Goal: Find contact information: Find contact information

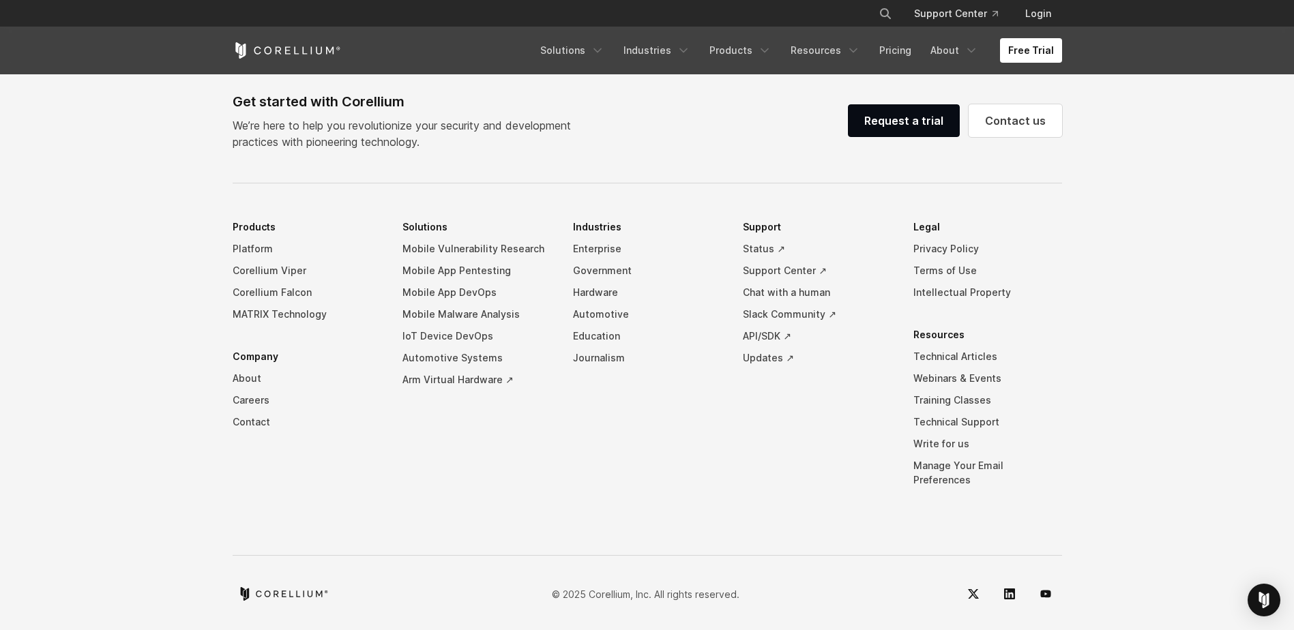
scroll to position [3204, 0]
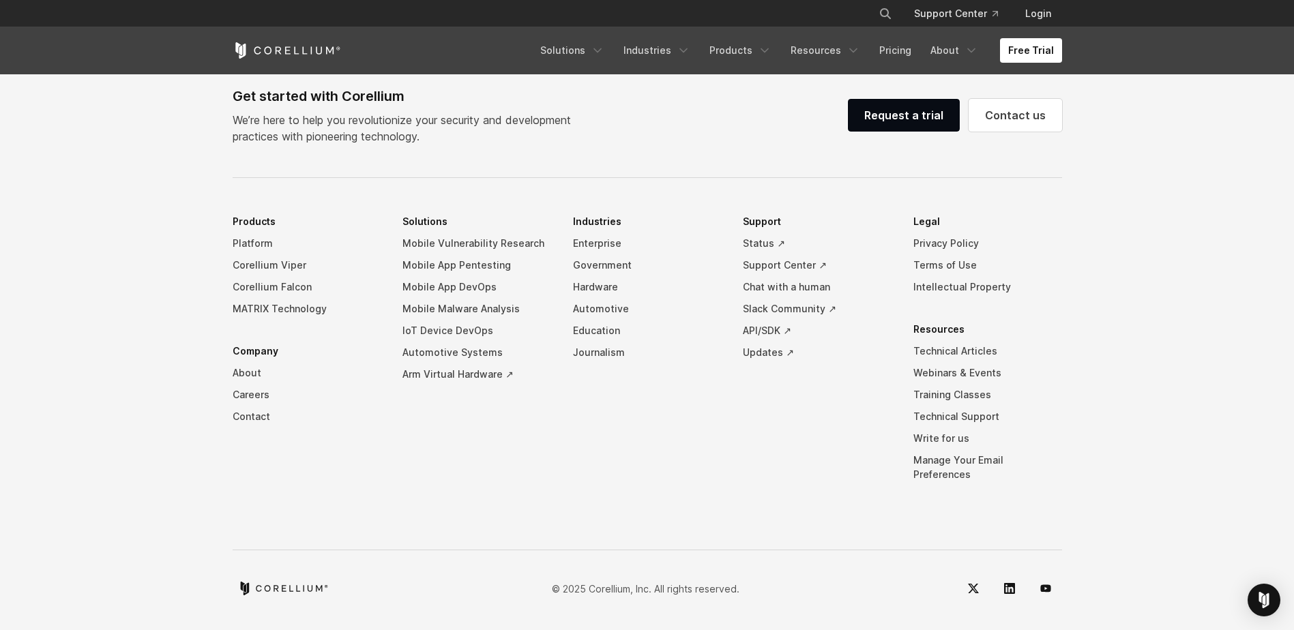
click at [282, 583] on icon "Corellium home" at bounding box center [283, 589] width 91 height 14
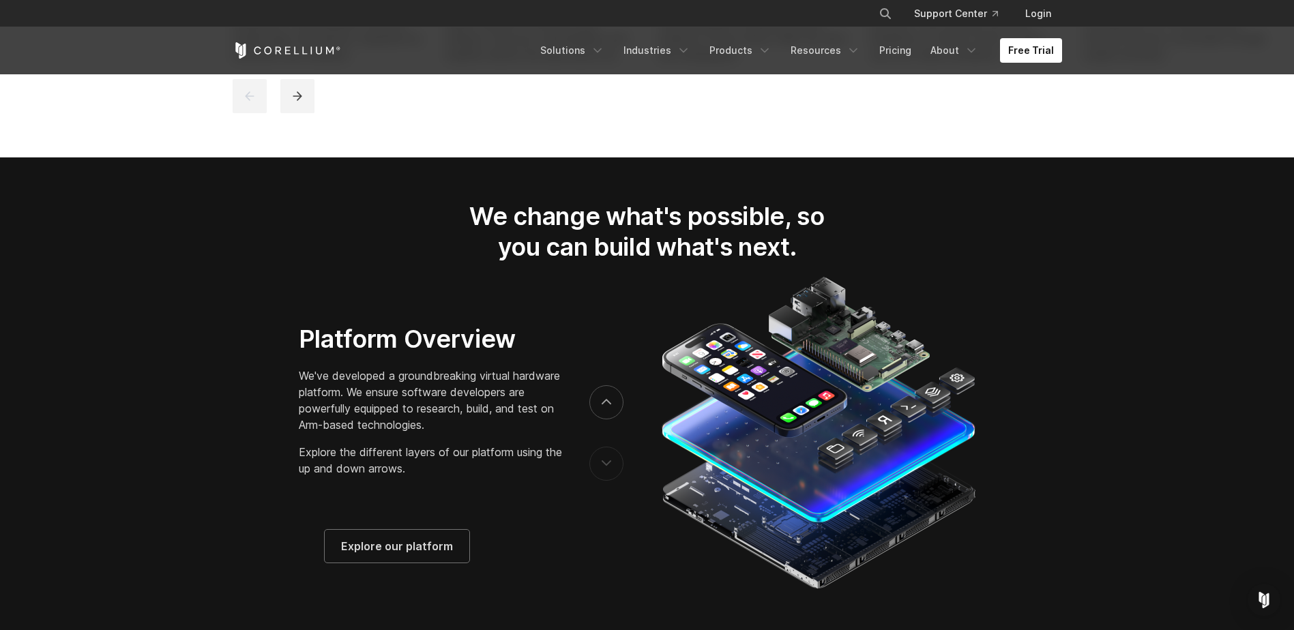
scroll to position [3204, 0]
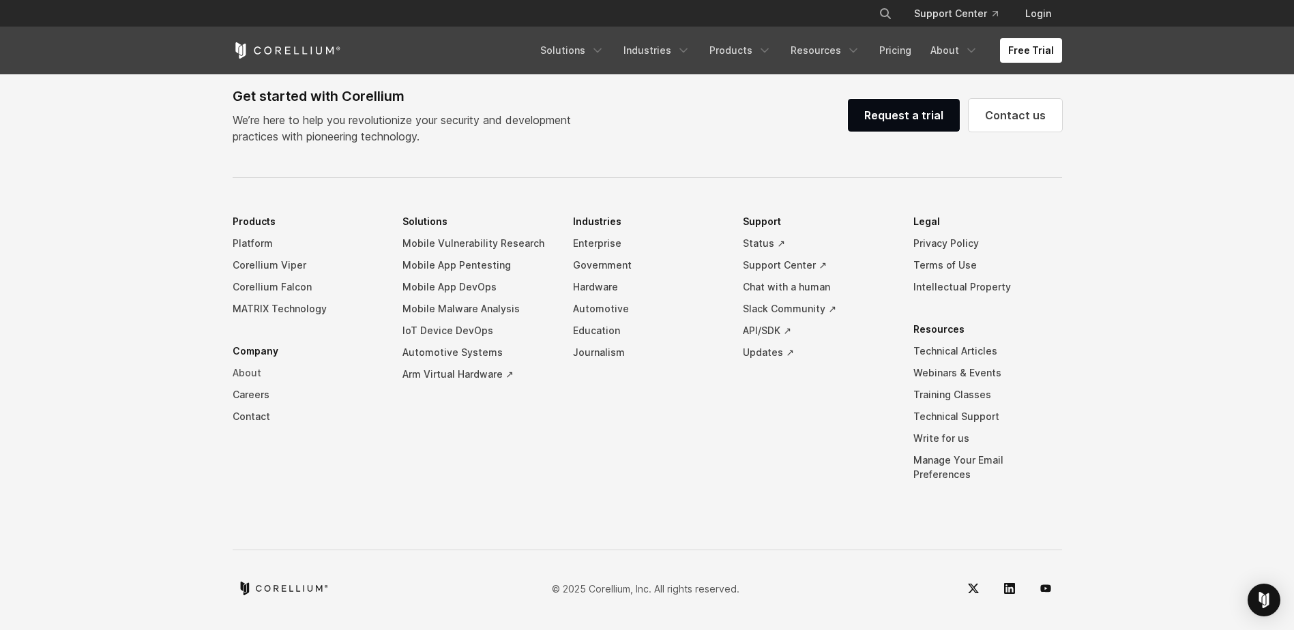
click at [259, 384] on link "About" at bounding box center [307, 373] width 149 height 22
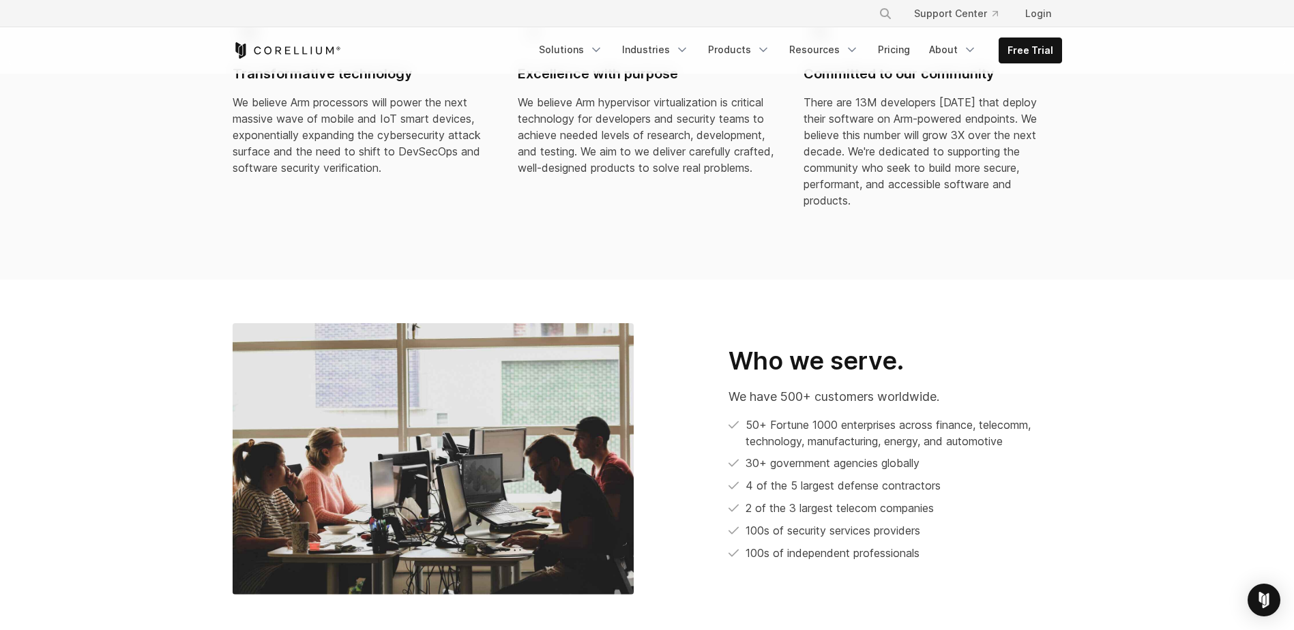
scroll to position [750, 0]
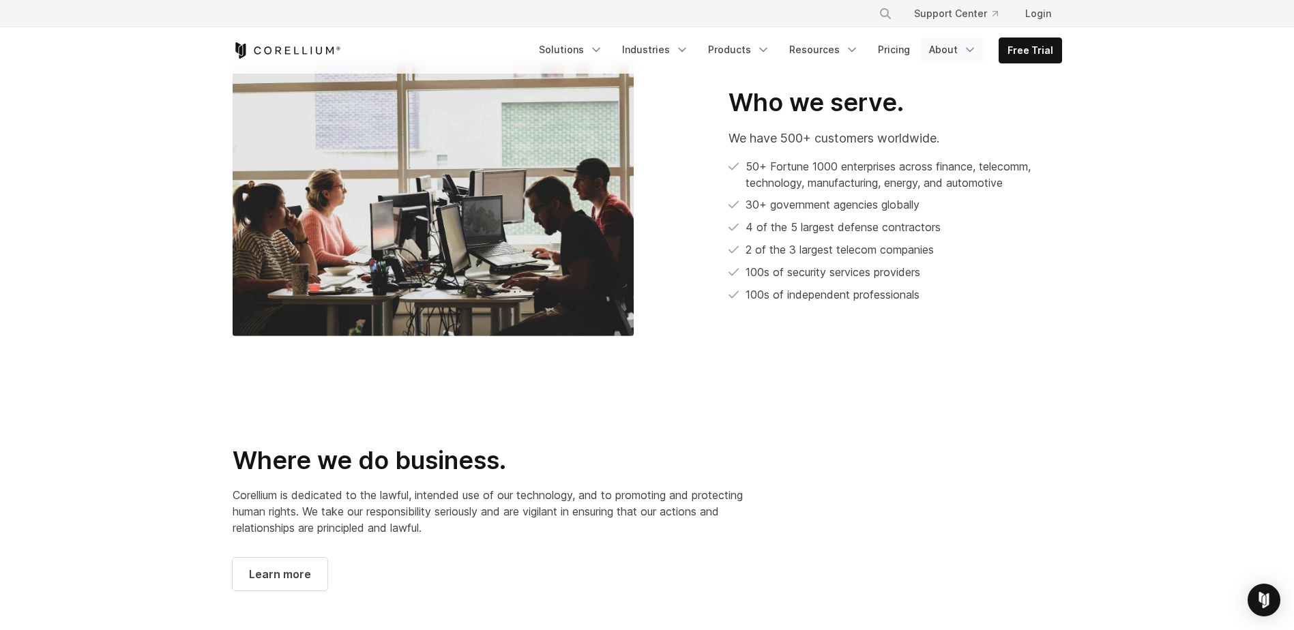
click at [952, 53] on link "About" at bounding box center [953, 50] width 64 height 25
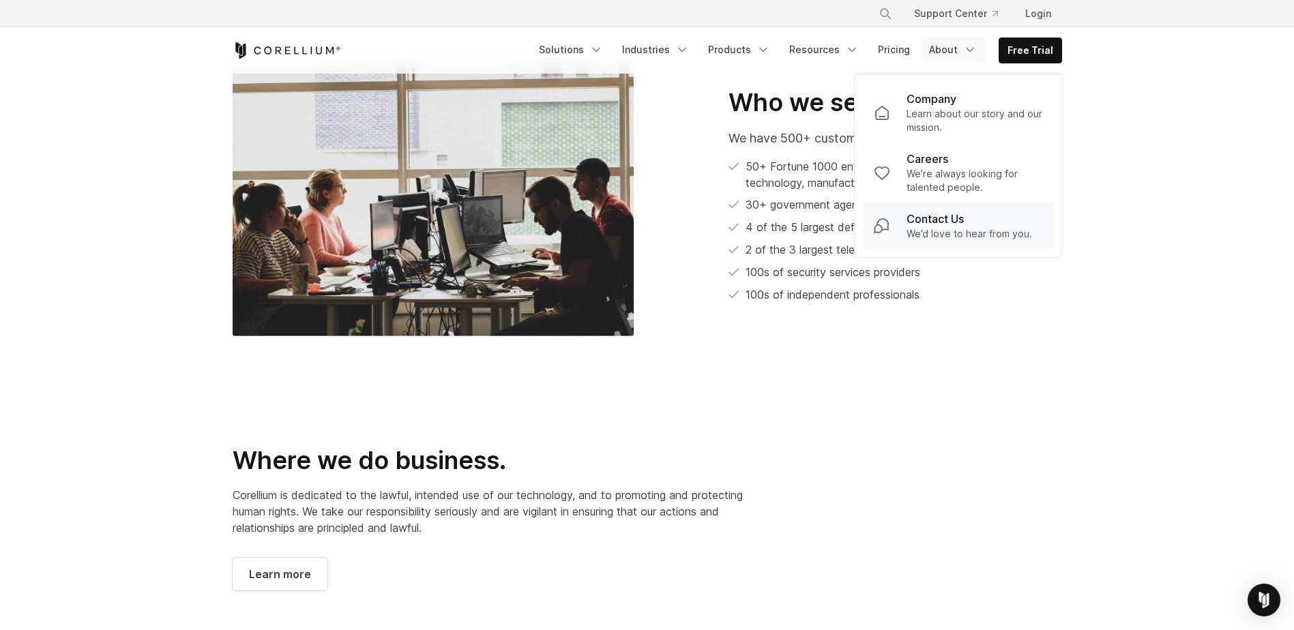
click at [935, 225] on p "Contact Us" at bounding box center [935, 219] width 57 height 16
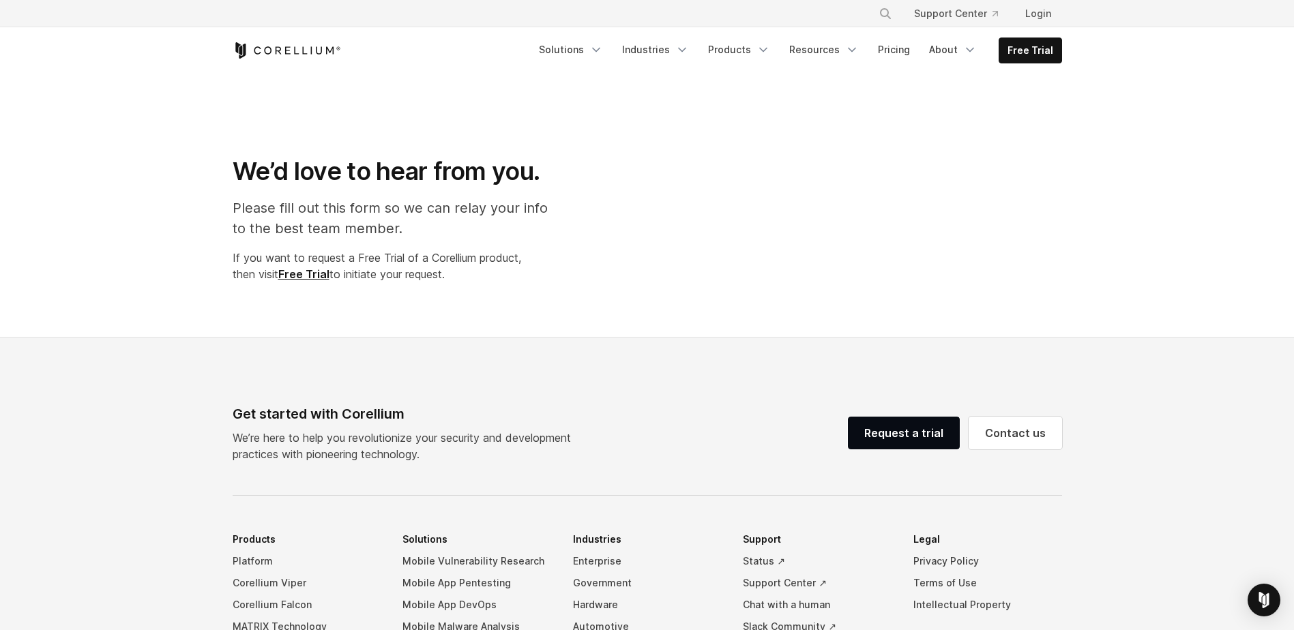
select select "**"
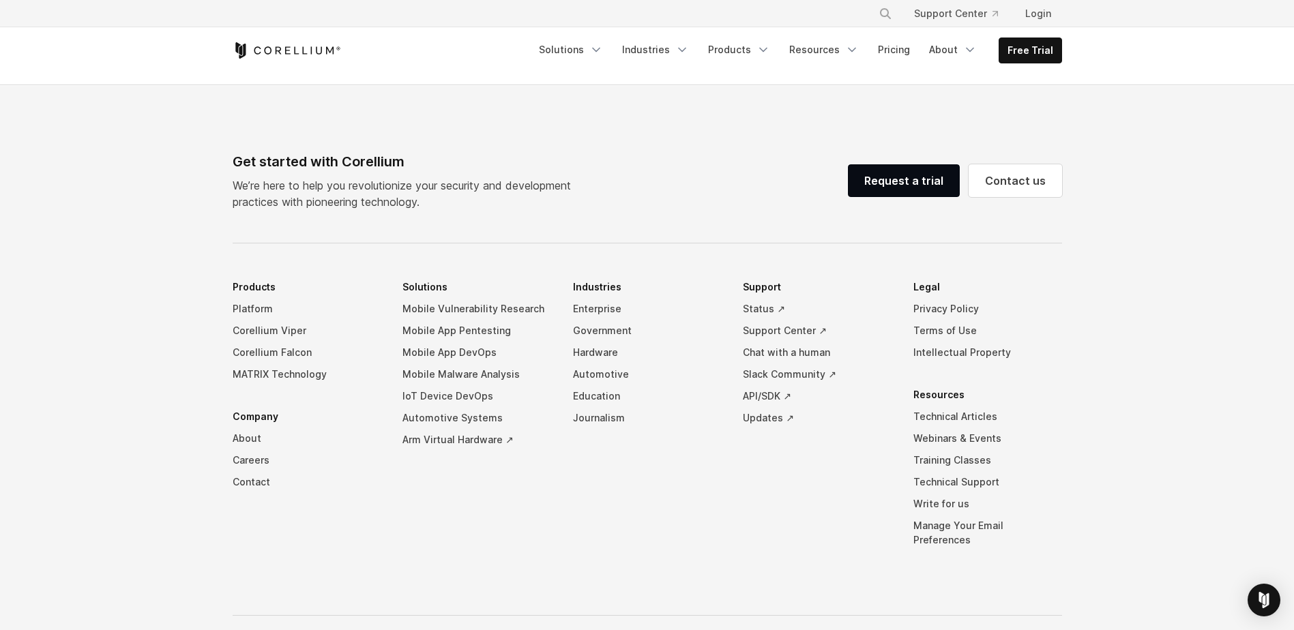
scroll to position [955, 0]
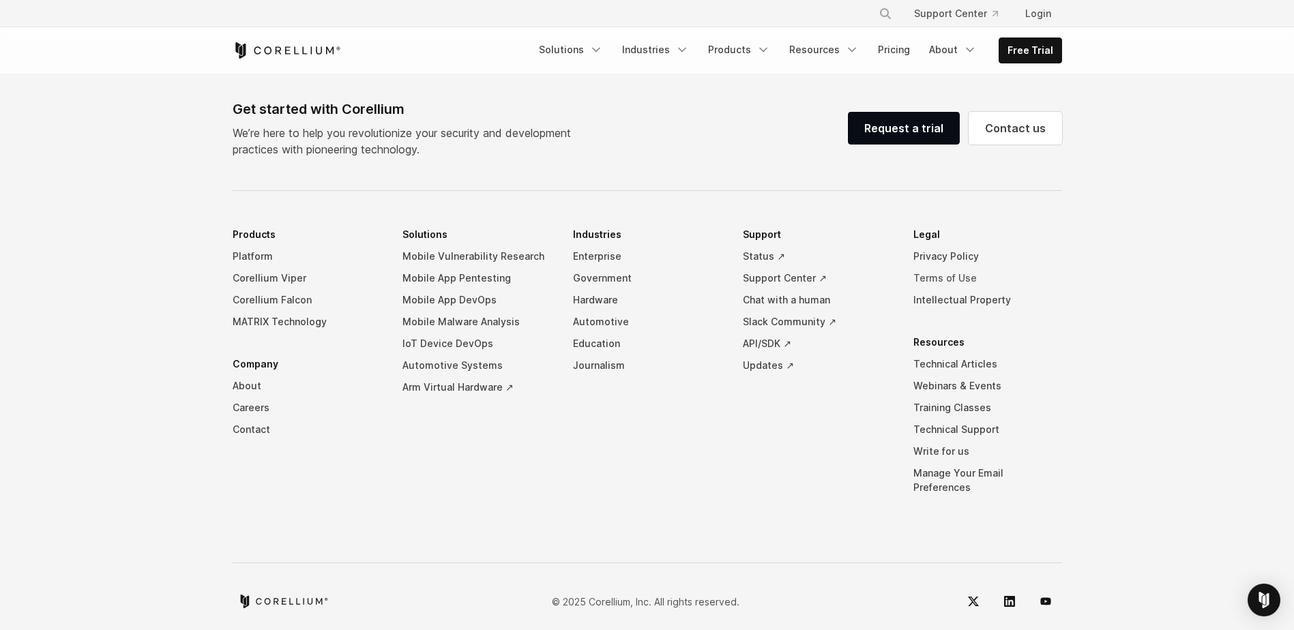
click at [938, 280] on link "Terms of Use" at bounding box center [988, 278] width 149 height 22
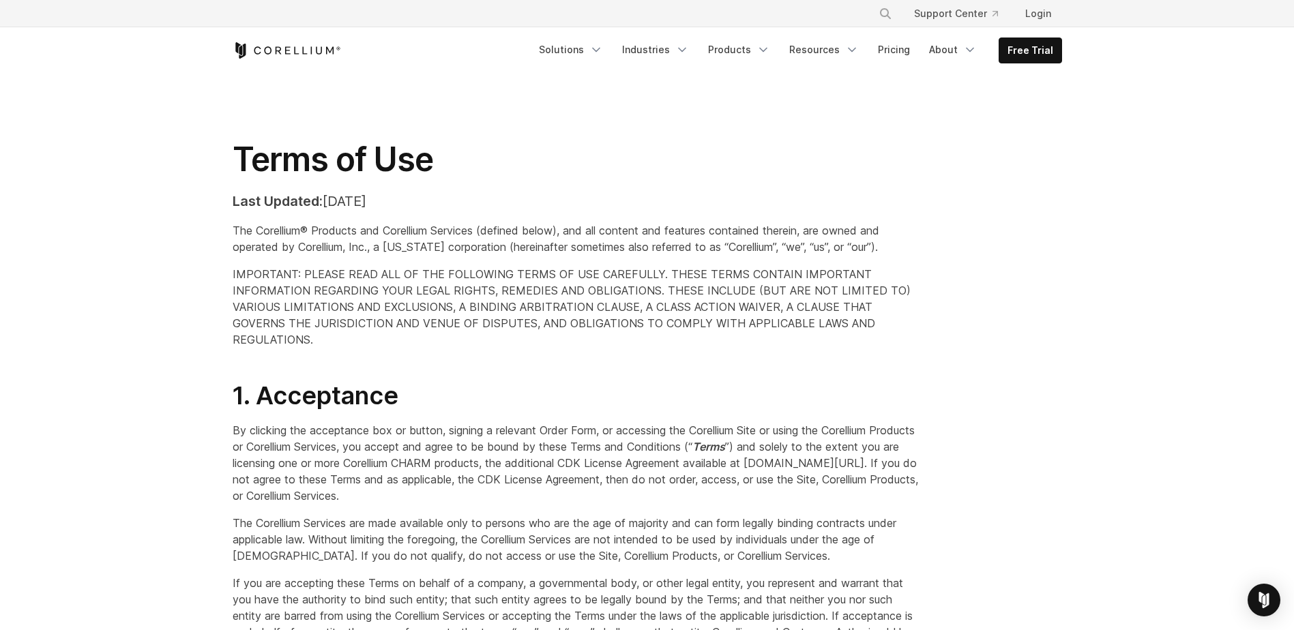
click at [617, 325] on span "IMPORTANT: PLEASE READ ALL OF THE FOLLOWING TERMS OF USE CAREFULLY. THESE TERMS…" at bounding box center [572, 306] width 678 height 79
click at [285, 54] on icon "Corellium Home" at bounding box center [287, 50] width 108 height 16
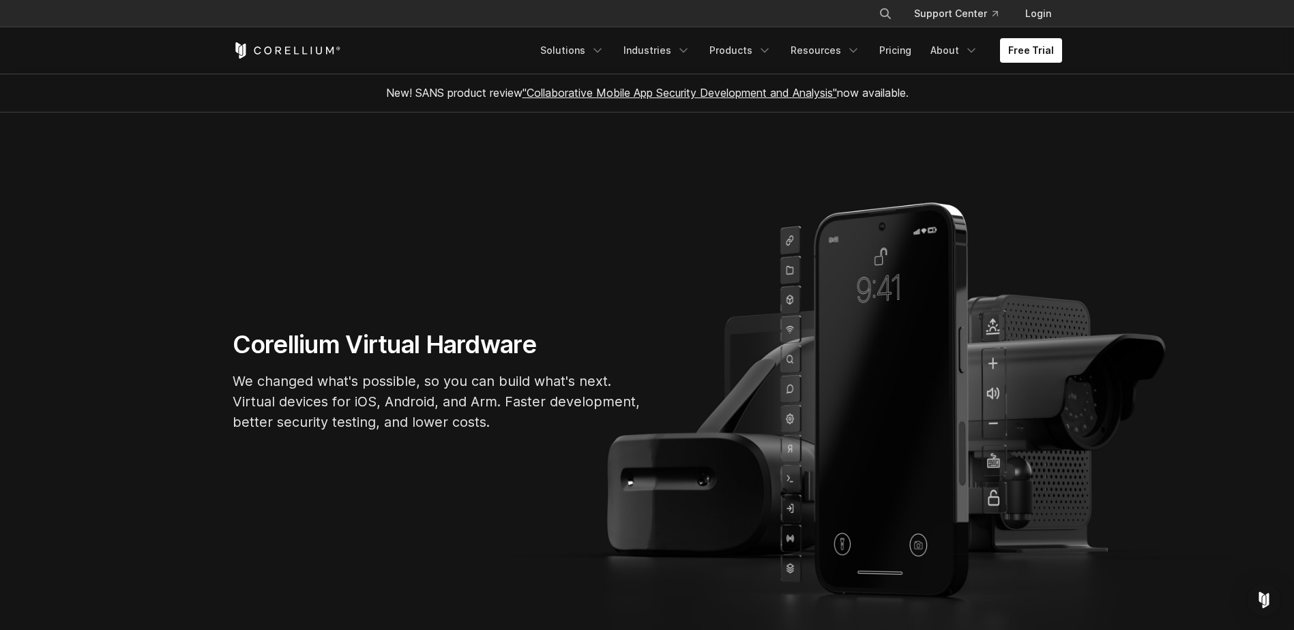
click at [1178, 164] on section "Corellium Virtual Hardware We changed what's possible, so you can build what's …" at bounding box center [647, 387] width 1294 height 549
